Goal: Information Seeking & Learning: Learn about a topic

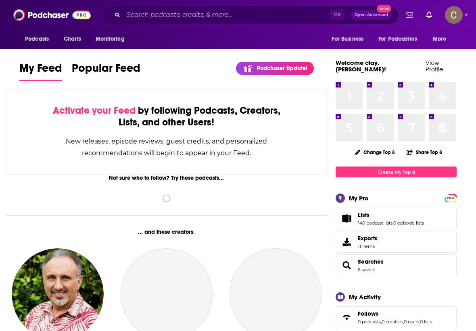
click at [250, 17] on input "Search podcasts, credits, & more..." at bounding box center [226, 14] width 206 height 13
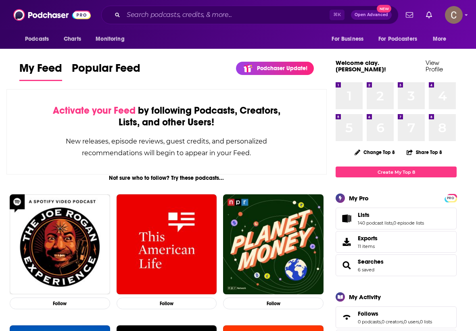
click at [184, 12] on input "Search podcasts, credits, & more..." at bounding box center [226, 14] width 206 height 13
click at [143, 18] on input "Search podcasts, credits, & more..." at bounding box center [226, 14] width 206 height 13
click at [148, 17] on input "Search podcasts, credits, & more..." at bounding box center [226, 14] width 206 height 13
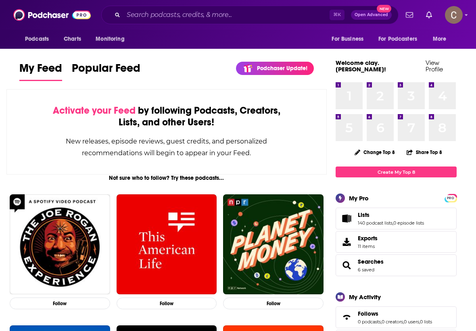
click at [131, 17] on input "Search podcasts, credits, & more..." at bounding box center [226, 14] width 206 height 13
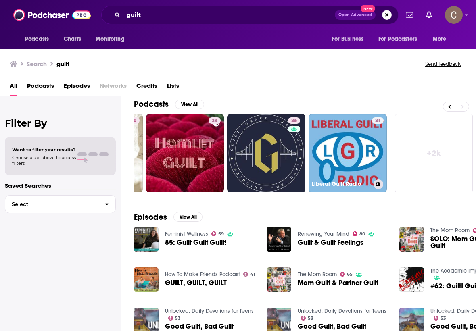
scroll to position [7, 46]
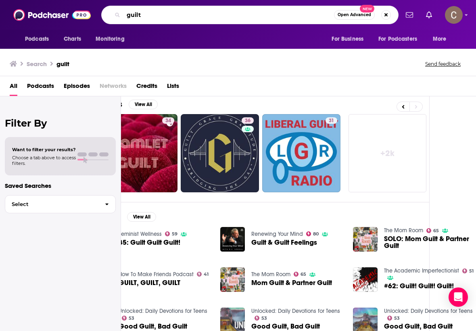
click at [151, 14] on input "guilt" at bounding box center [228, 14] width 210 height 13
type input "guilt [PERSON_NAME]"
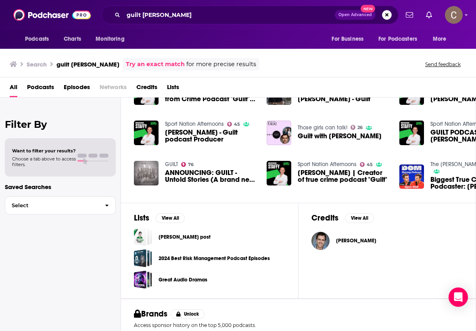
scroll to position [160, 0]
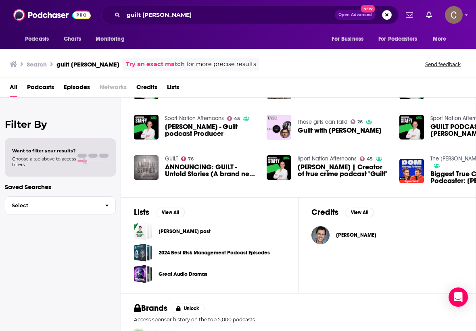
click at [351, 233] on span "[PERSON_NAME]" at bounding box center [356, 235] width 40 height 6
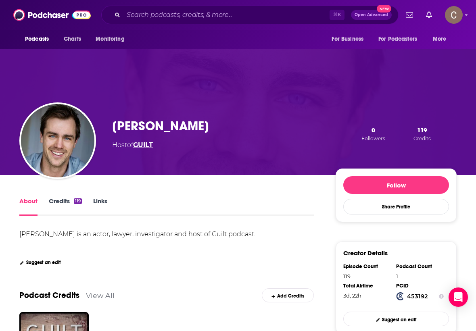
click at [153, 146] on link "GUILT" at bounding box center [143, 145] width 20 height 8
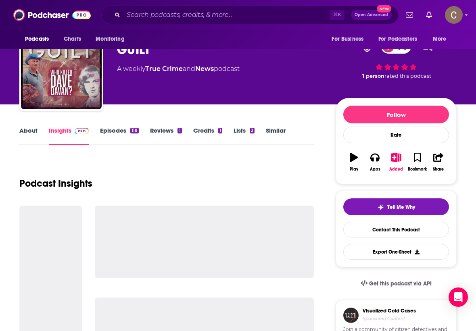
scroll to position [28, 0]
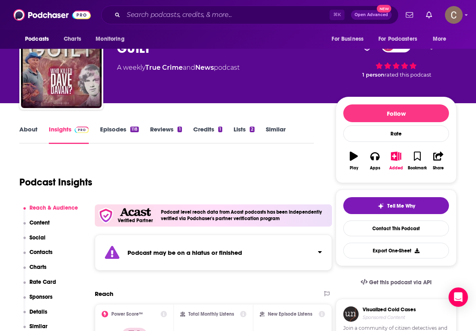
click at [115, 128] on link "Episodes 118" at bounding box center [119, 134] width 39 height 19
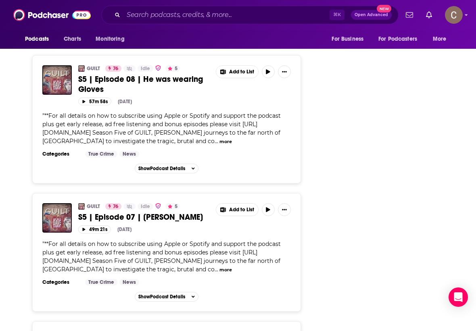
scroll to position [1263, 0]
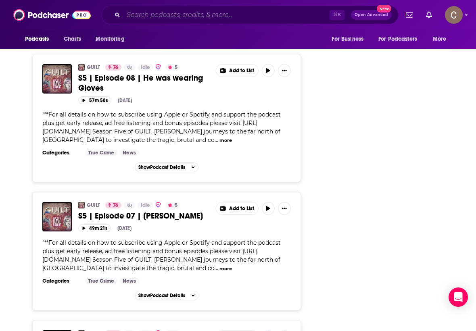
click at [198, 15] on input "Search podcasts, credits, & more..." at bounding box center [226, 14] width 206 height 13
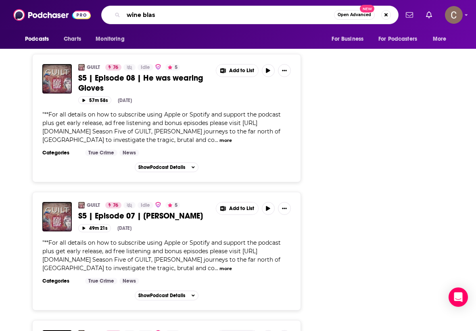
type input "wine blast"
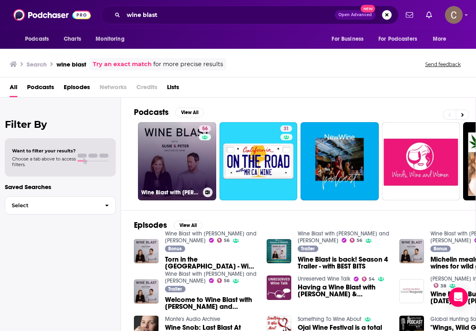
click at [173, 163] on link "56 Wine Blast with [PERSON_NAME] and [PERSON_NAME]" at bounding box center [177, 161] width 78 height 78
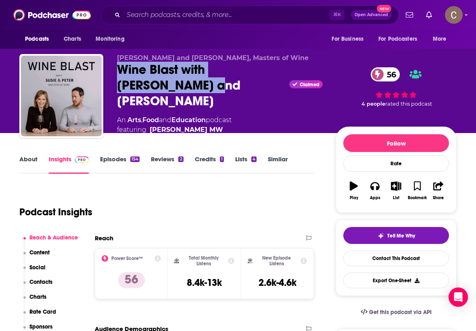
drag, startPoint x: 159, startPoint y: 89, endPoint x: 116, endPoint y: 80, distance: 43.6
click at [116, 80] on div "[PERSON_NAME] and [PERSON_NAME], Masters of Wine Wine Blast with [PERSON_NAME] …" at bounding box center [237, 98] width 437 height 89
drag, startPoint x: 116, startPoint y: 80, endPoint x: 170, endPoint y: 97, distance: 56.2
click at [170, 97] on div "[PERSON_NAME] and [PERSON_NAME], Masters of Wine Wine Blast with [PERSON_NAME] …" at bounding box center [237, 98] width 437 height 89
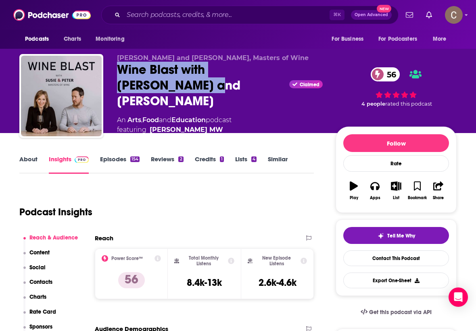
copy h2 "Wine Blast with [PERSON_NAME] and [PERSON_NAME]"
